Goal: Communication & Community: Answer question/provide support

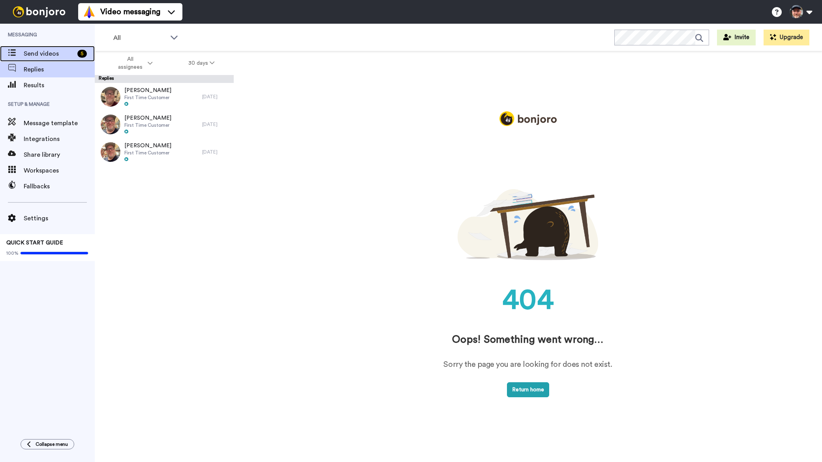
click at [51, 53] on span "Send videos" at bounding box center [49, 53] width 51 height 9
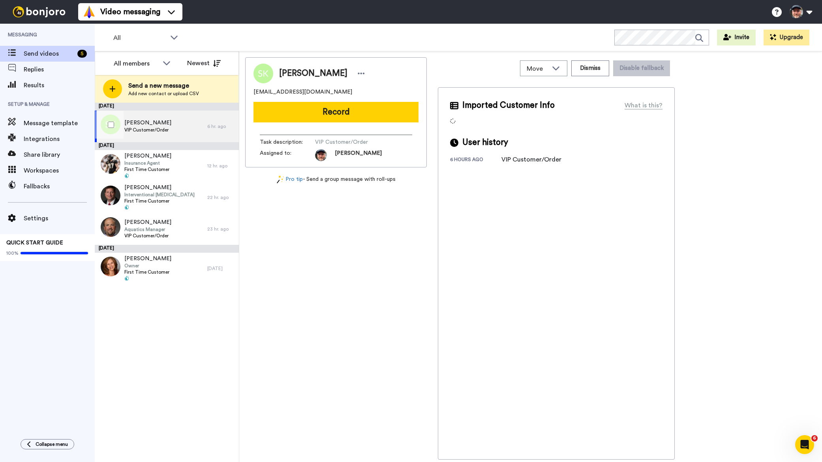
click at [185, 123] on div "[PERSON_NAME] VIP Customer/Order" at bounding box center [151, 127] width 112 height 32
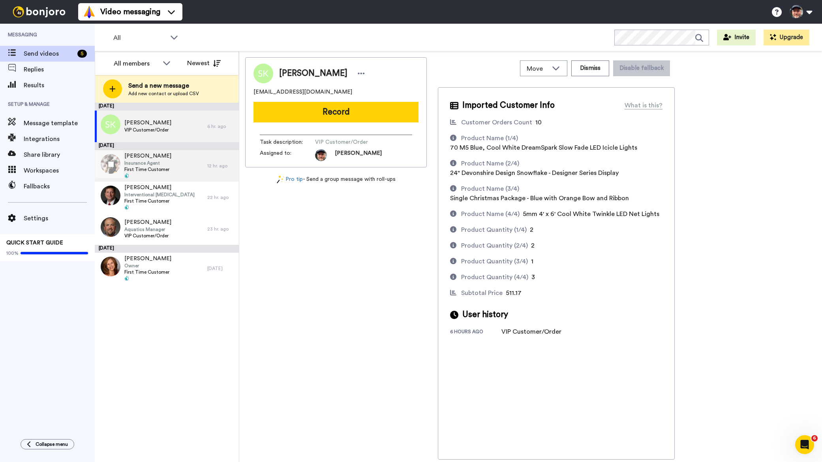
click at [169, 163] on div "[PERSON_NAME] Insurance Agent First Time Customer" at bounding box center [151, 166] width 112 height 32
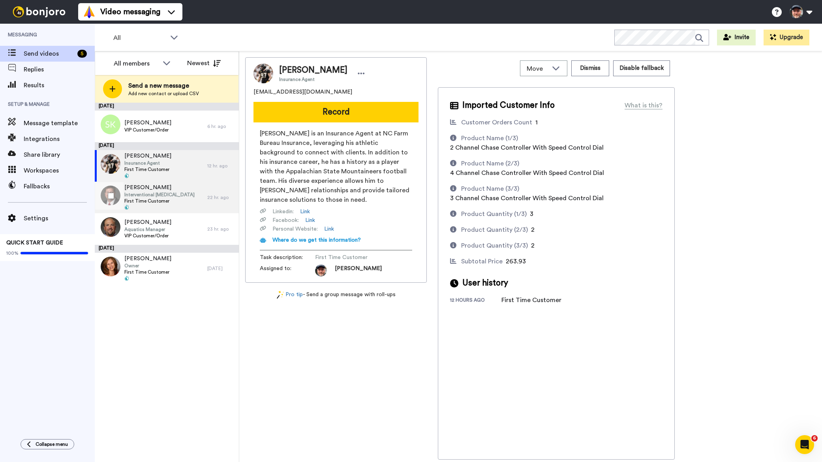
click at [170, 191] on span "Interventional [MEDICAL_DATA]" at bounding box center [159, 194] width 70 height 6
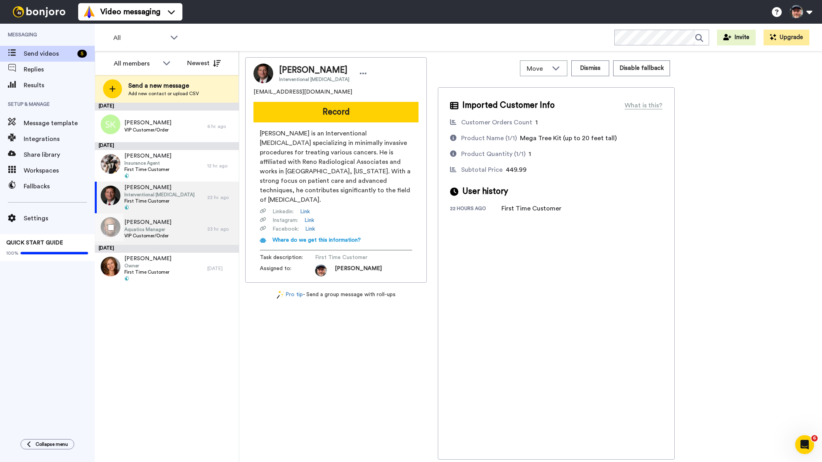
click at [172, 223] on div "[PERSON_NAME] Aquatics Manager VIP Customer/Order" at bounding box center [151, 229] width 112 height 32
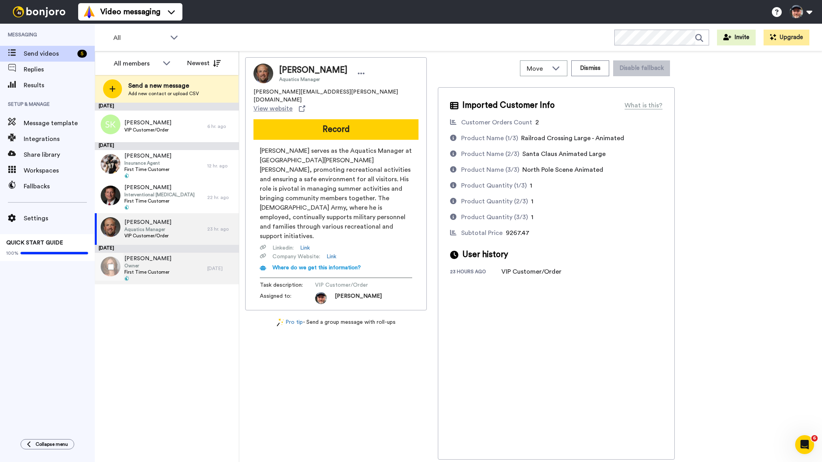
click at [180, 266] on div "[PERSON_NAME] Owner First Time Customer" at bounding box center [151, 269] width 112 height 32
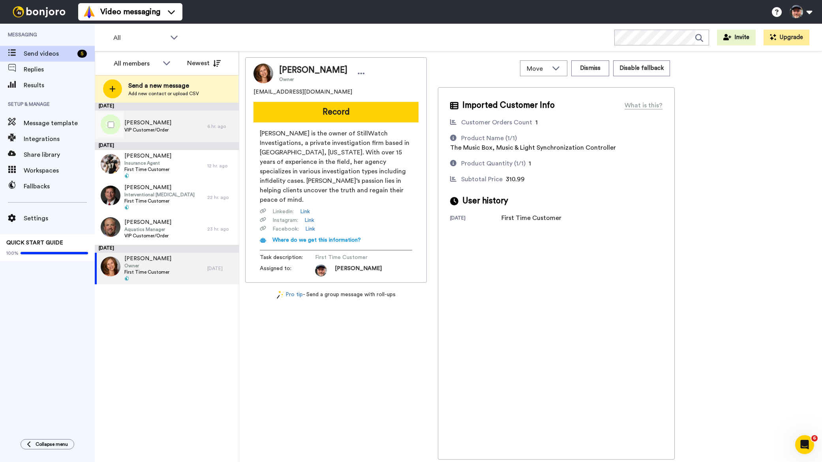
click at [181, 129] on div "[PERSON_NAME] VIP Customer/Order" at bounding box center [151, 127] width 112 height 32
